Goal: Transaction & Acquisition: Download file/media

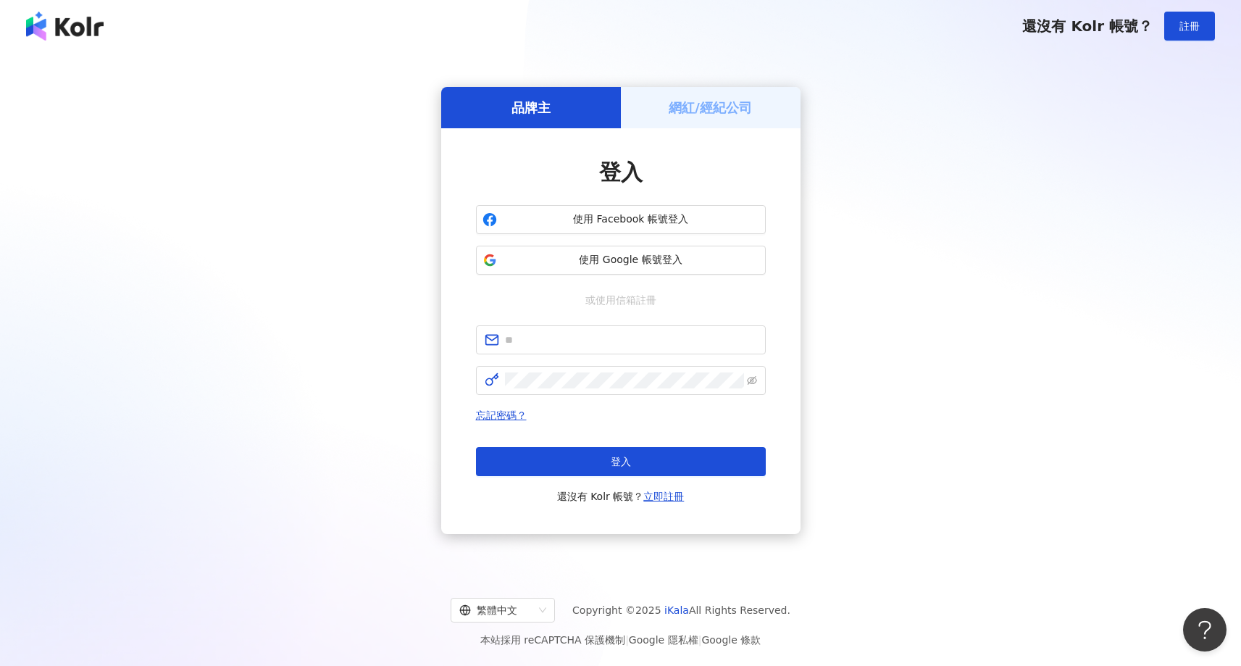
click at [710, 112] on h5 "網紅/經紀公司" at bounding box center [710, 108] width 83 height 18
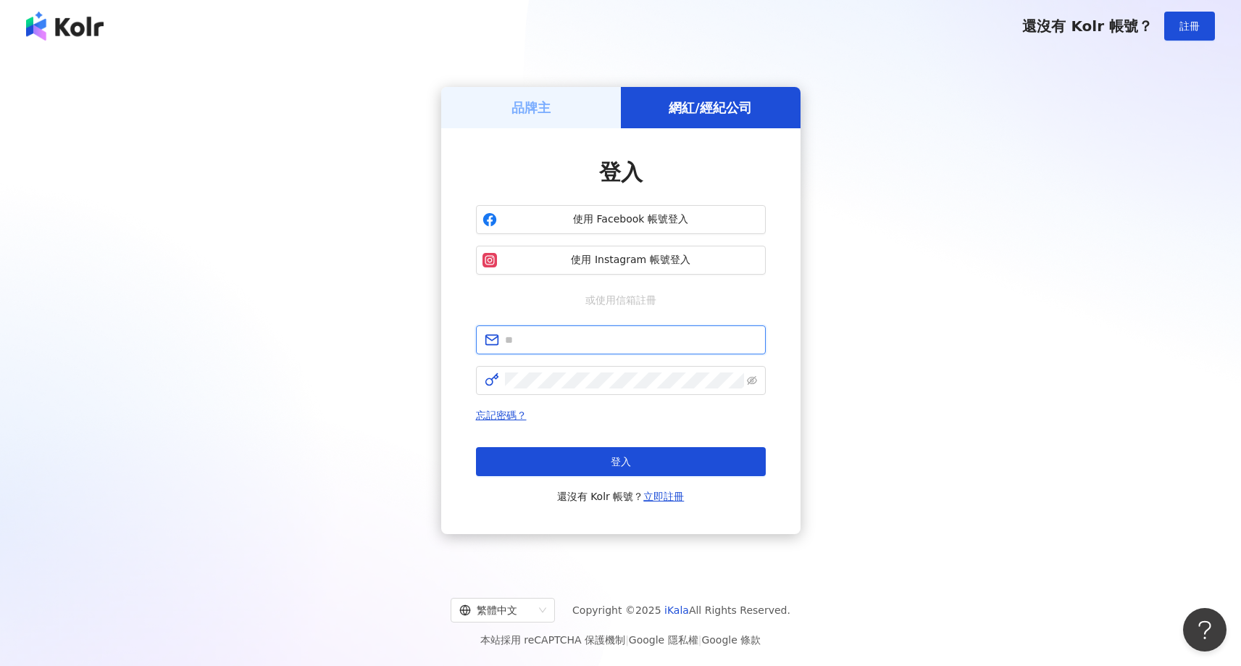
click at [579, 343] on input "text" at bounding box center [631, 340] width 252 height 16
type input "**********"
click button "登入" at bounding box center [621, 461] width 290 height 29
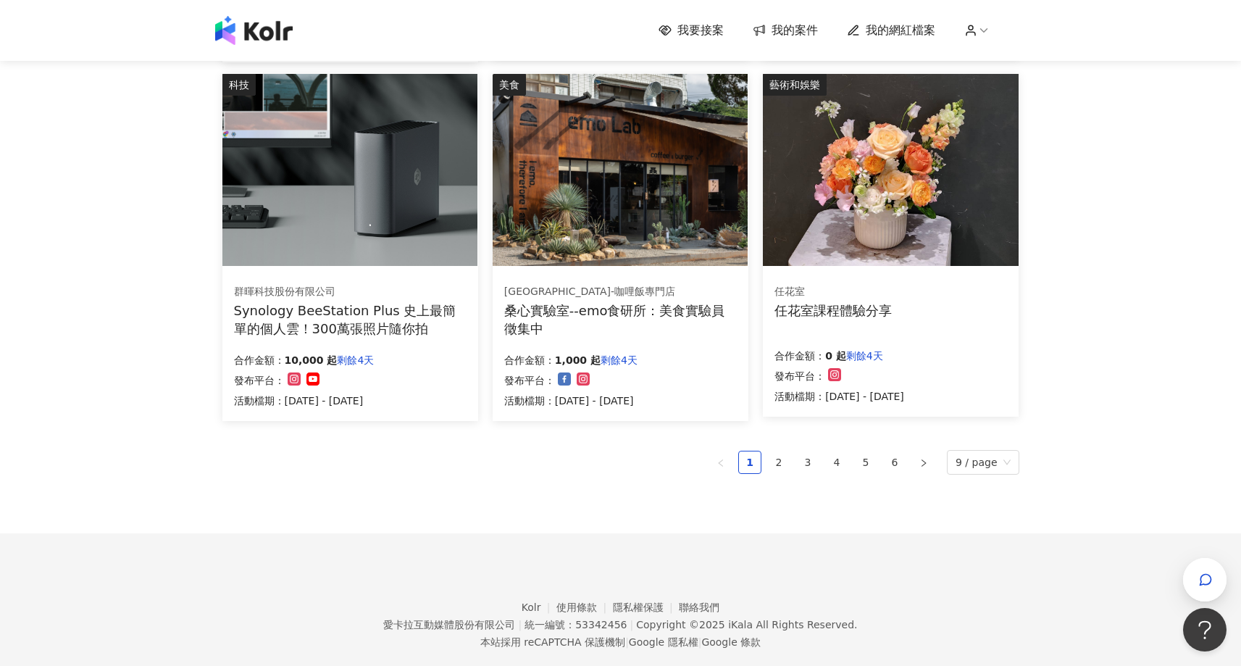
scroll to position [869, 0]
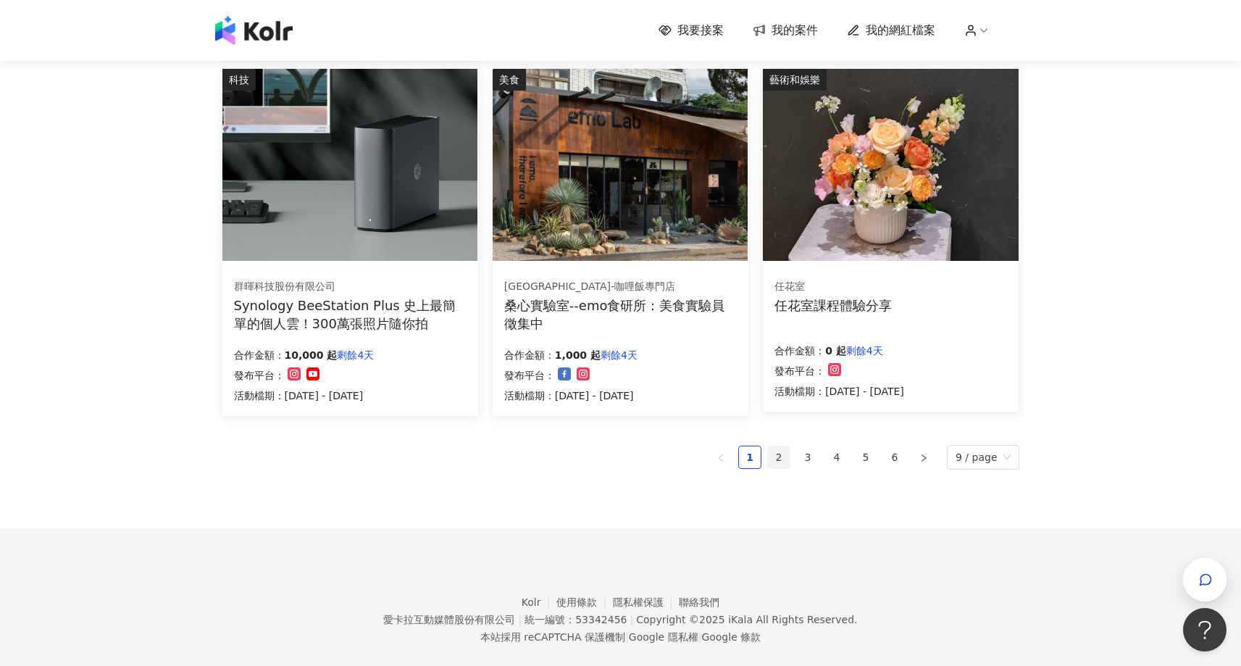
click at [787, 459] on link "2" at bounding box center [779, 457] width 22 height 22
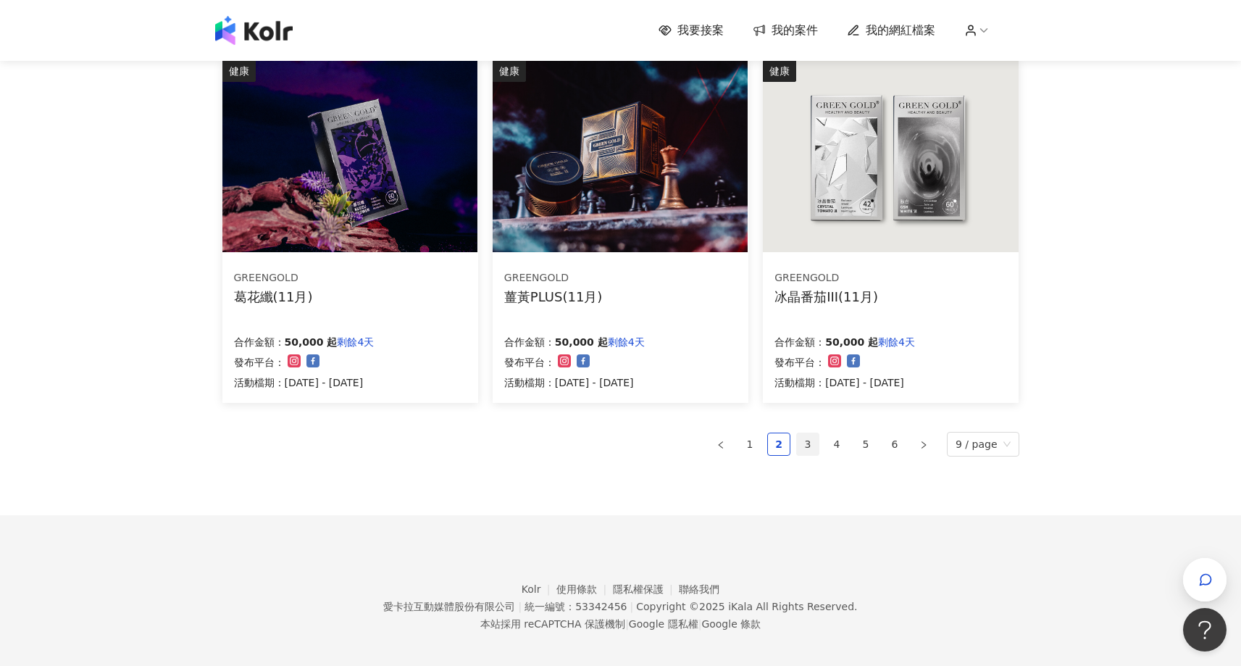
click at [806, 447] on link "3" at bounding box center [808, 444] width 22 height 22
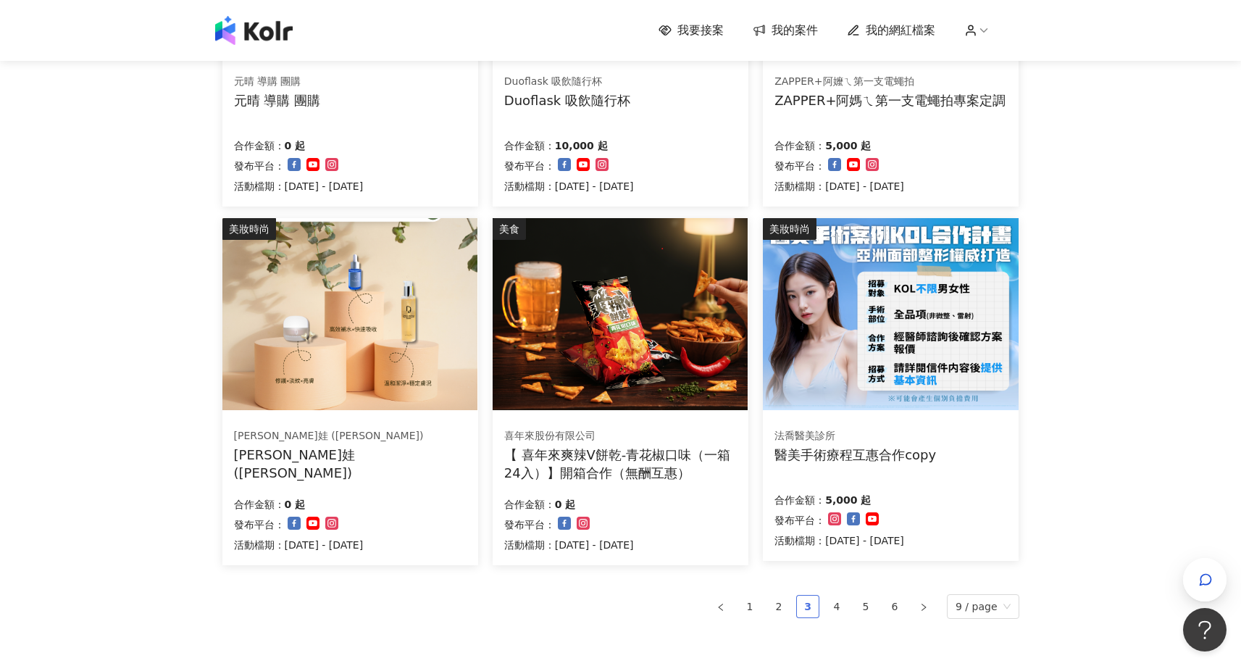
scroll to position [724, 0]
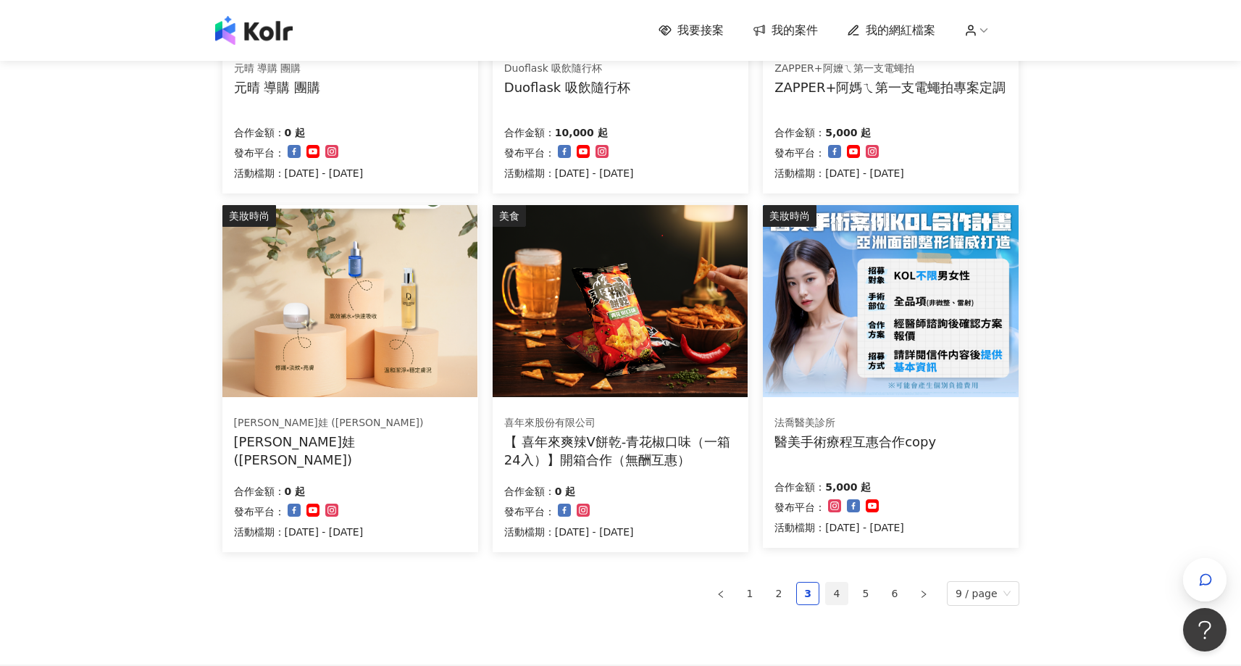
click at [833, 594] on link "4" at bounding box center [837, 593] width 22 height 22
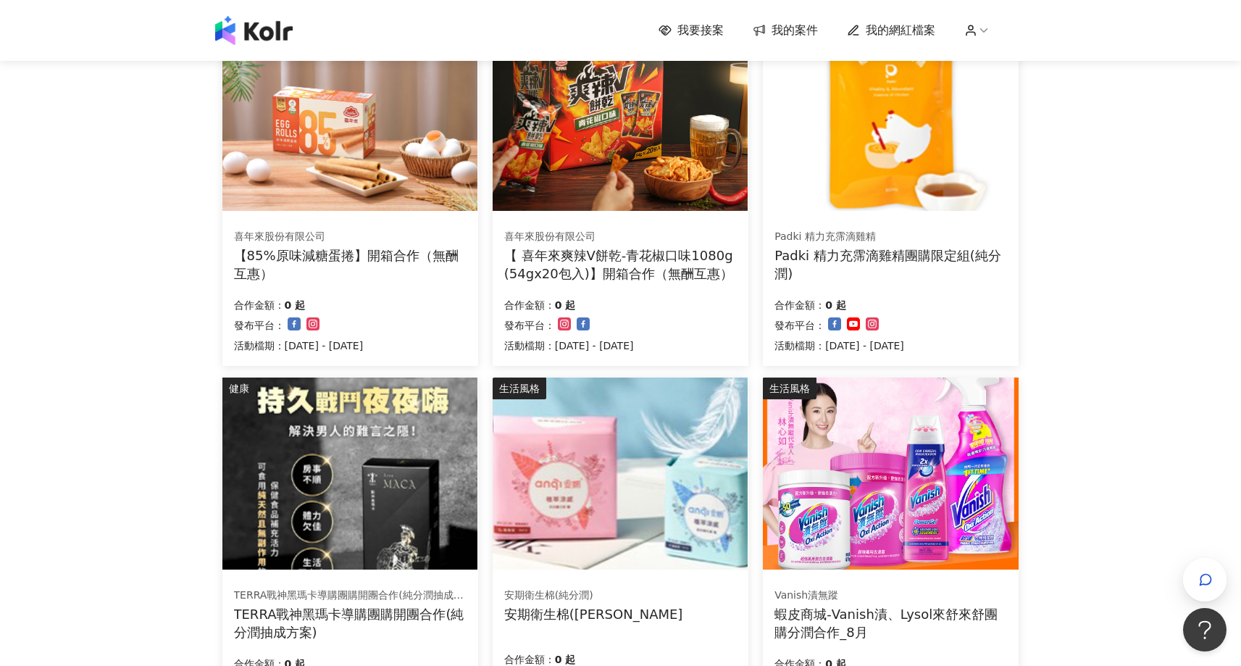
scroll to position [869, 0]
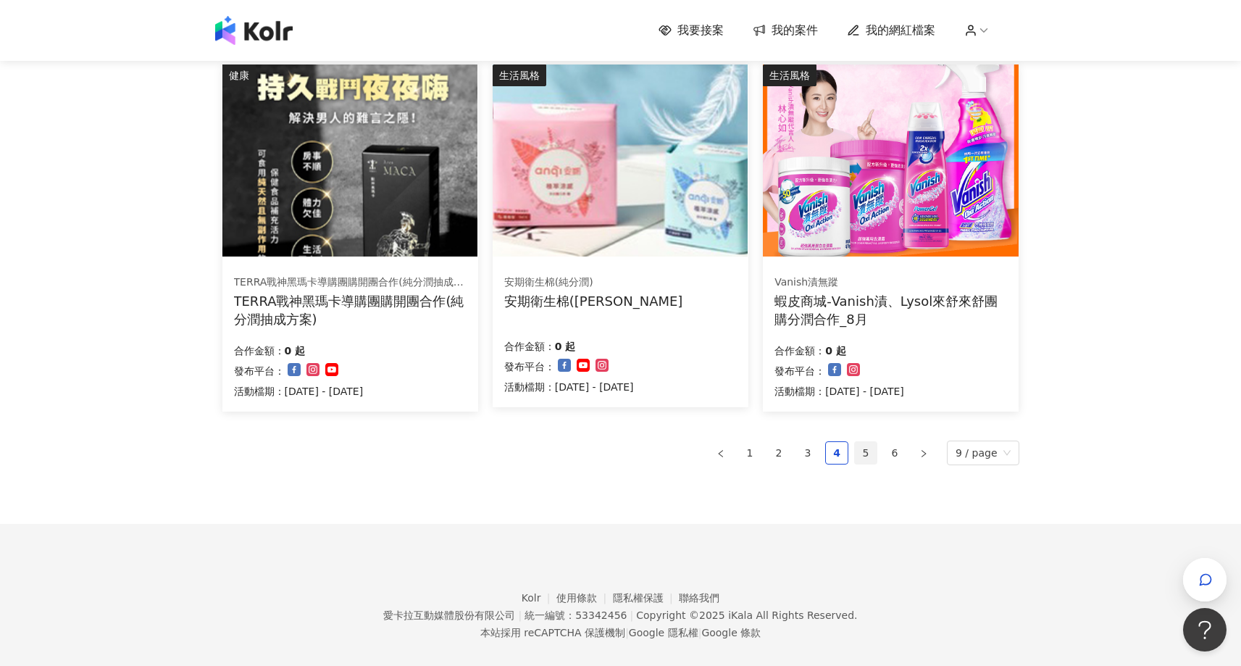
click at [877, 446] on link "5" at bounding box center [866, 453] width 22 height 22
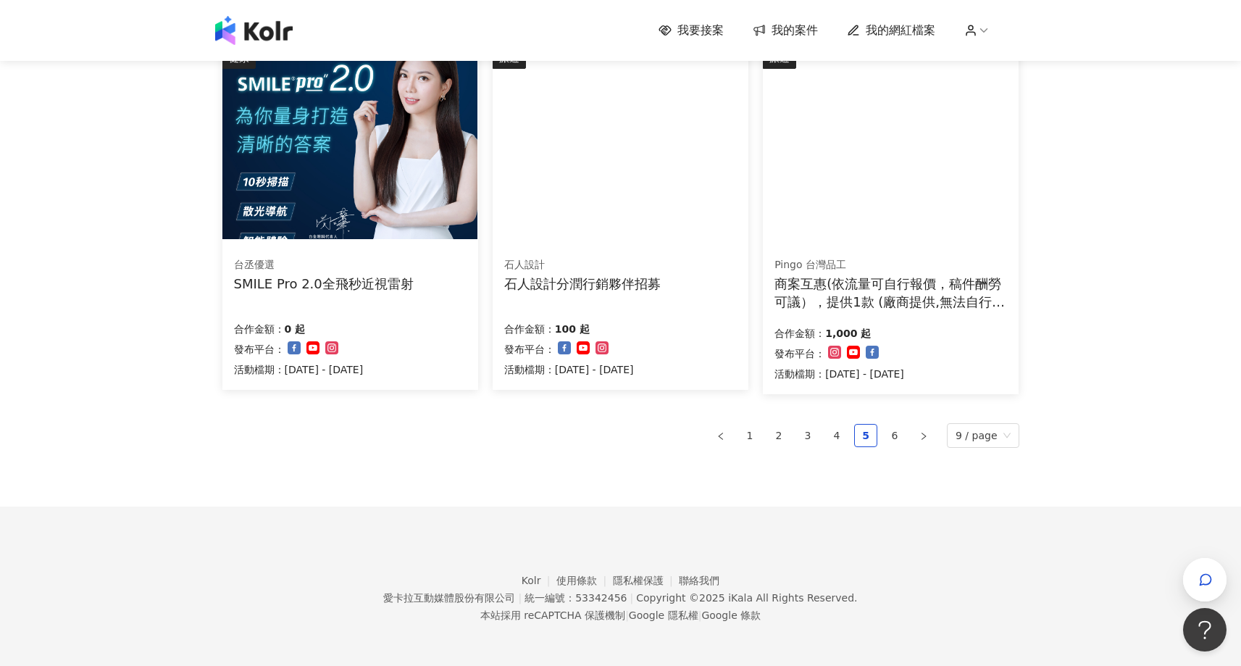
scroll to position [893, 0]
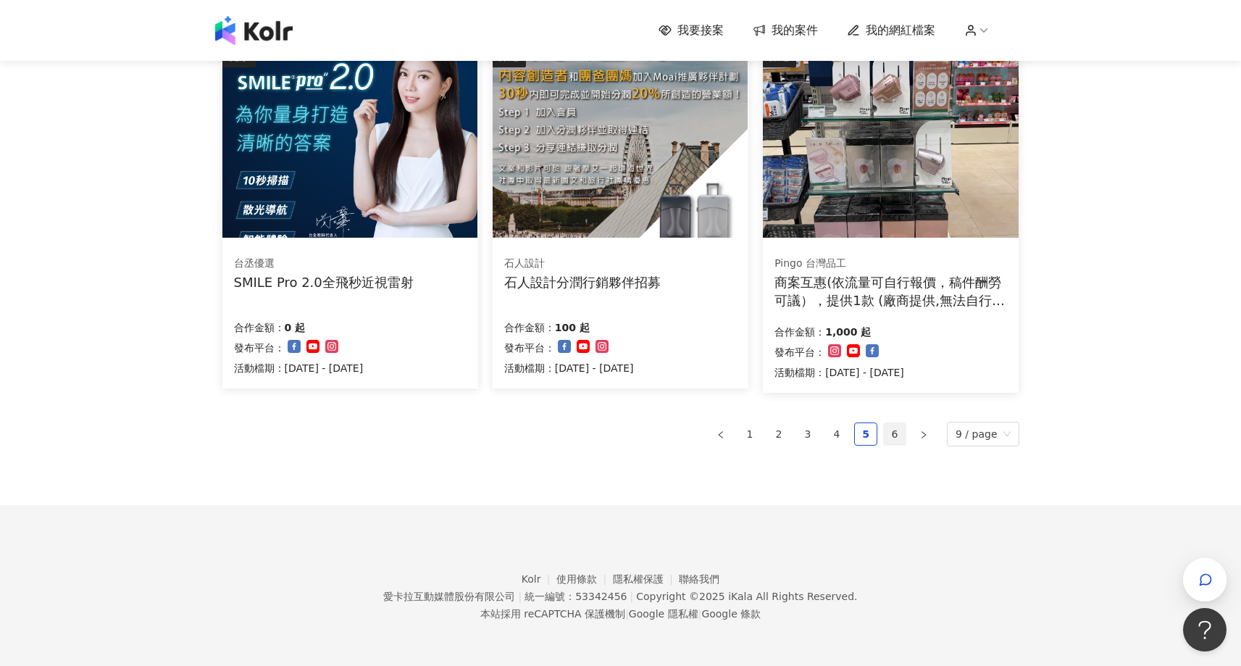
click at [896, 438] on link "6" at bounding box center [895, 434] width 22 height 22
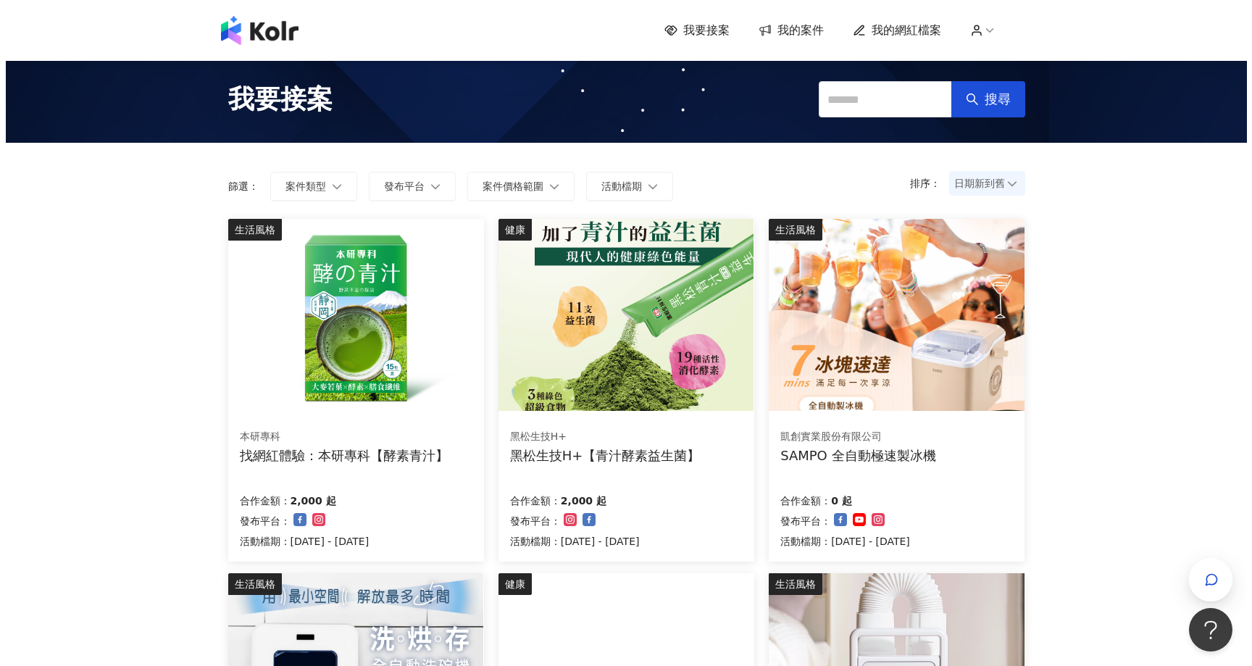
scroll to position [0, 0]
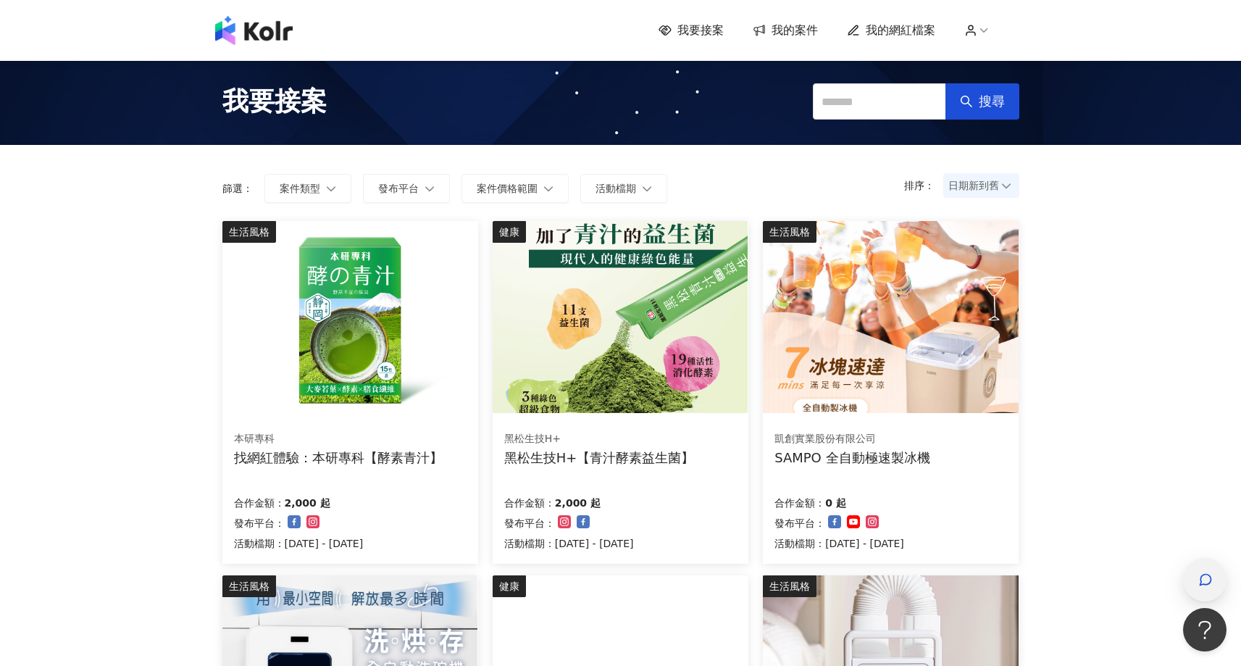
click at [1202, 574] on icon "button" at bounding box center [1205, 579] width 14 height 14
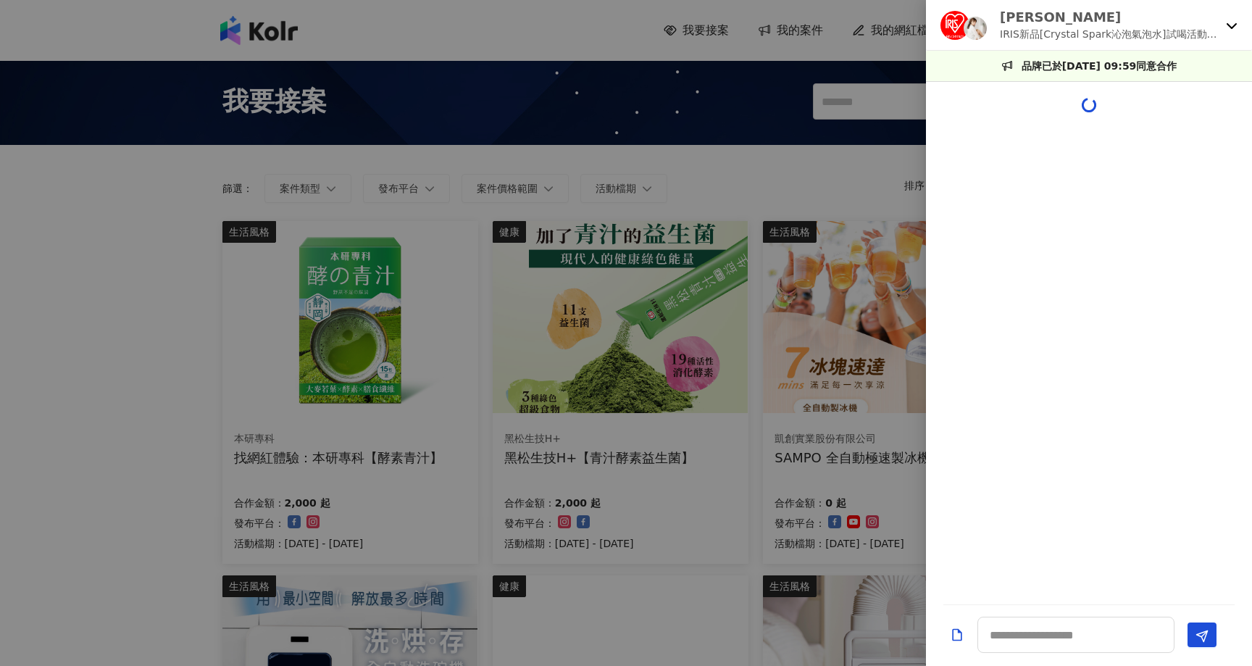
scroll to position [959, 0]
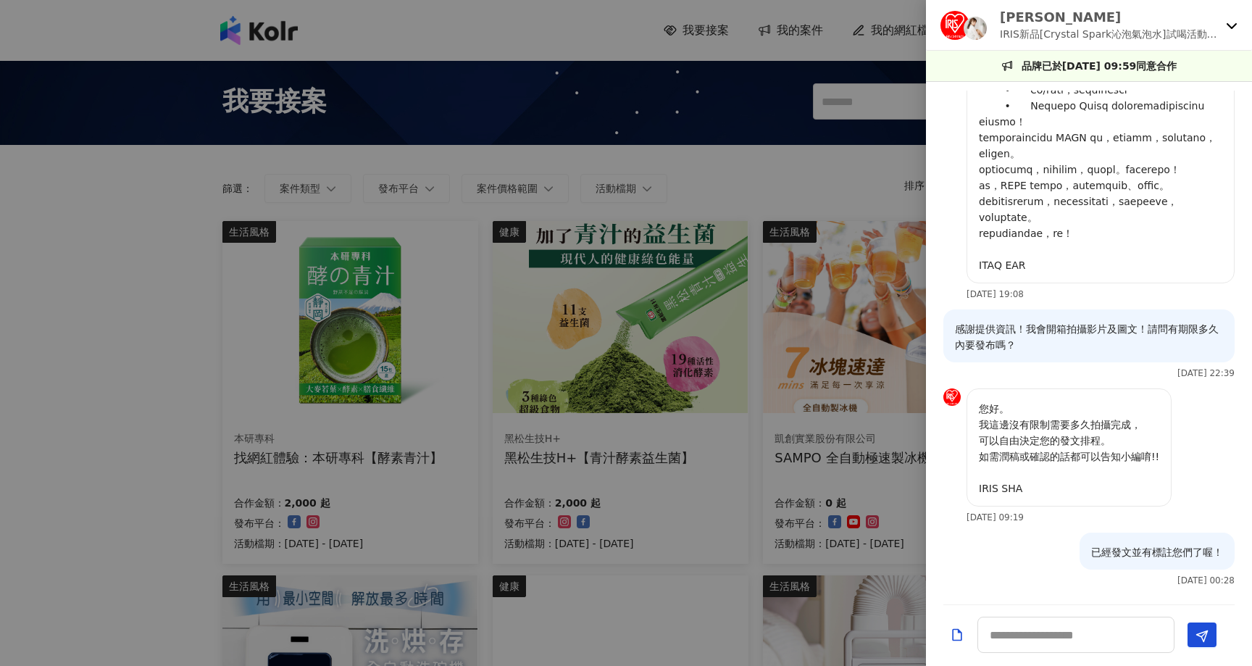
click at [1232, 28] on icon at bounding box center [1231, 26] width 10 height 6
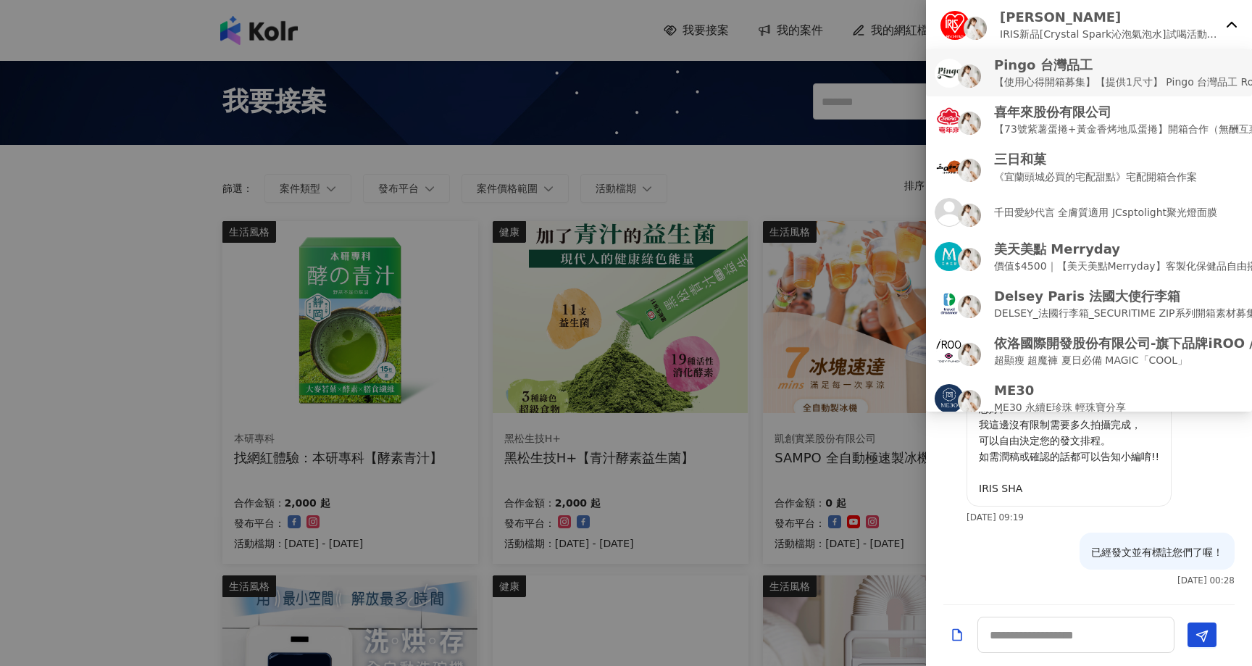
click at [1094, 82] on p "【使用心得開箱募集】【提供1尺寸】 Pingo 台灣品工 Royal K9 Plus｜ 外噴式負離子加長電棒-革命進化款" at bounding box center [1236, 82] width 484 height 16
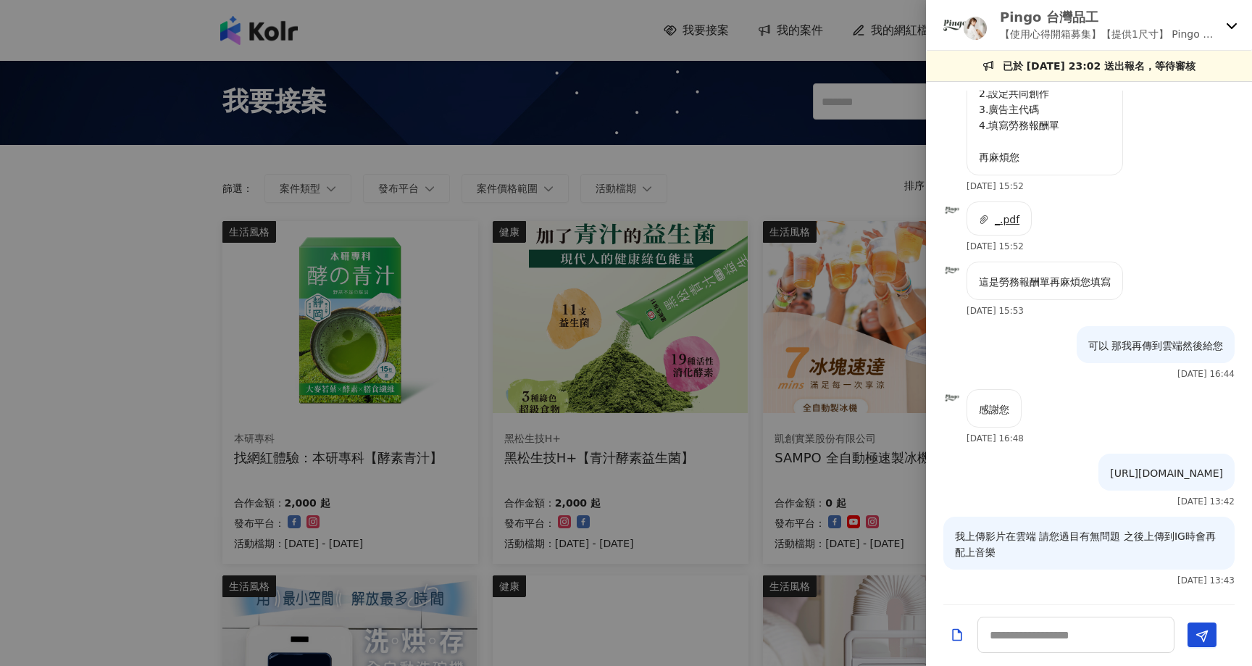
click at [1018, 214] on span "_.pdf" at bounding box center [1007, 220] width 25 height 12
